Goal: Navigation & Orientation: Find specific page/section

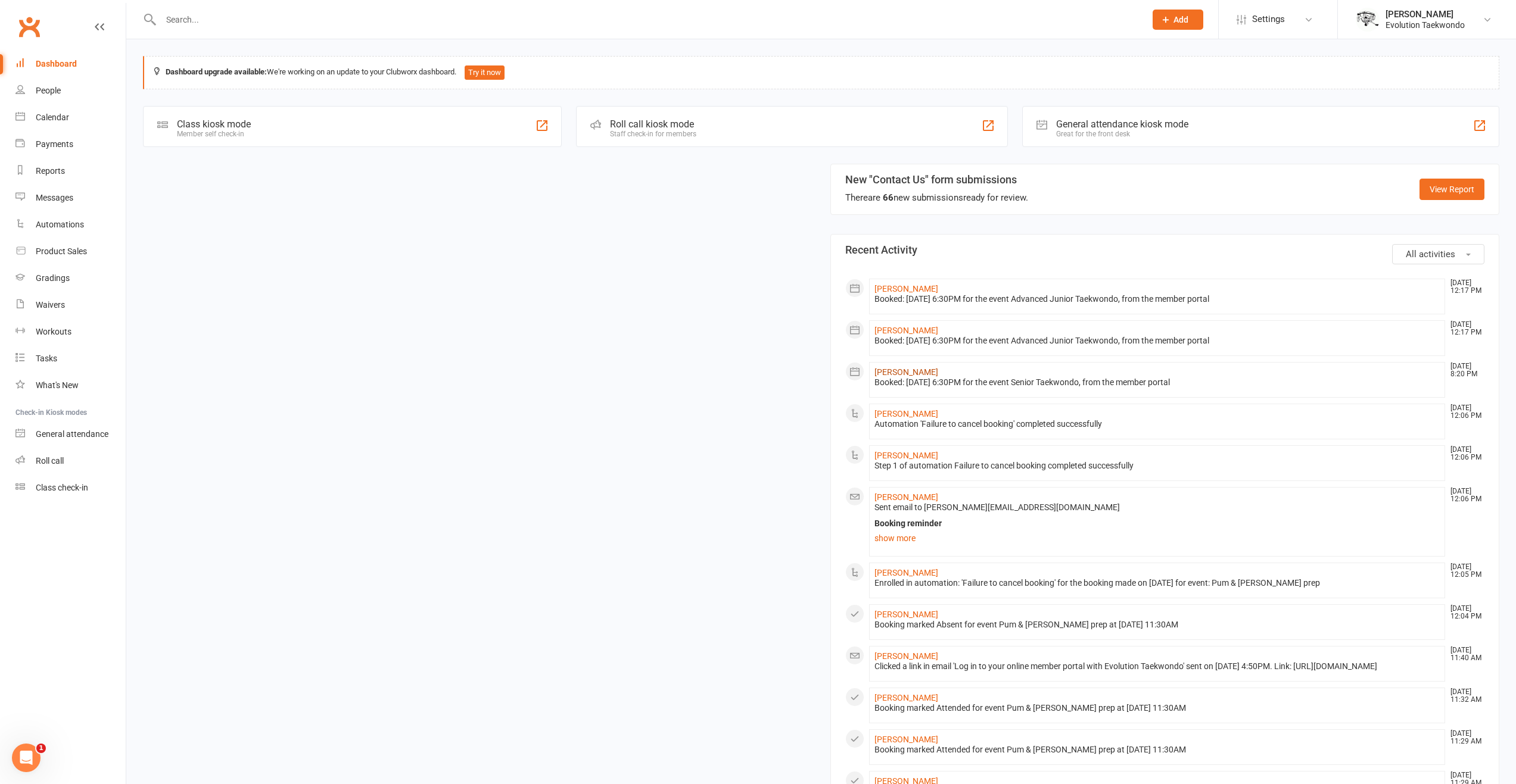
click at [889, 368] on link "[PERSON_NAME]" at bounding box center [906, 372] width 63 height 9
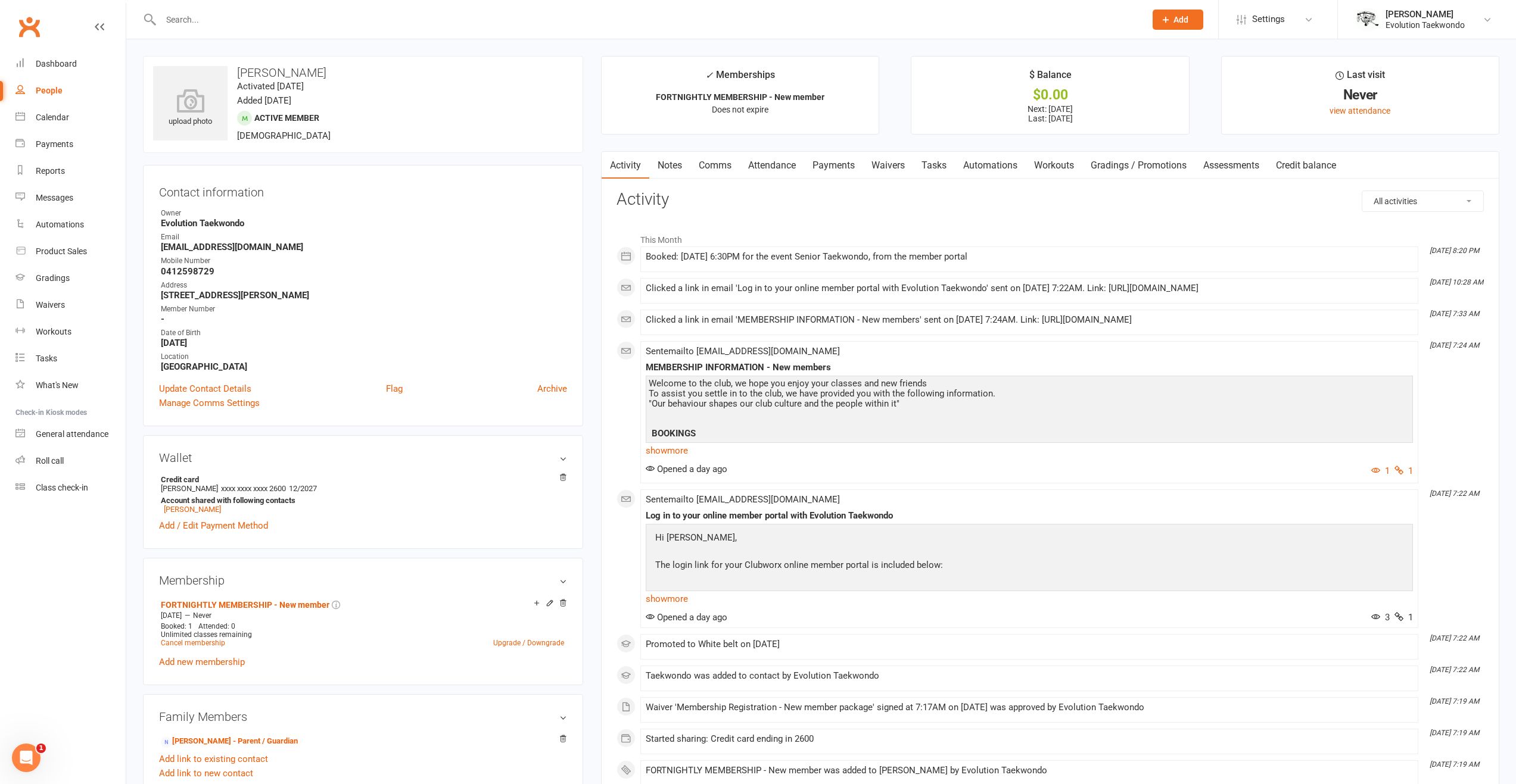
click at [41, 40] on link "Clubworx" at bounding box center [29, 27] width 30 height 30
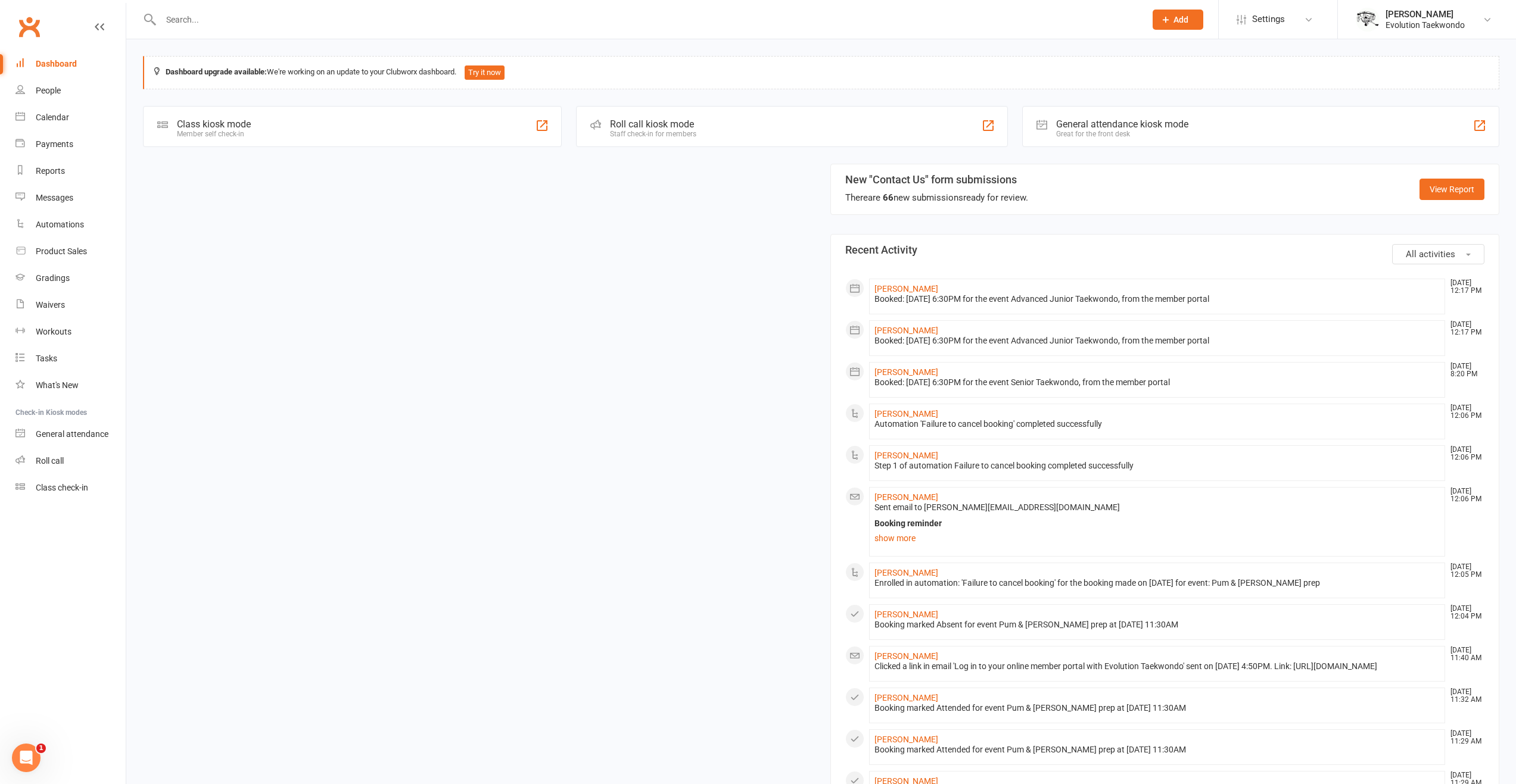
click at [38, 23] on link "Clubworx" at bounding box center [29, 27] width 30 height 30
